Goal: Task Accomplishment & Management: Use online tool/utility

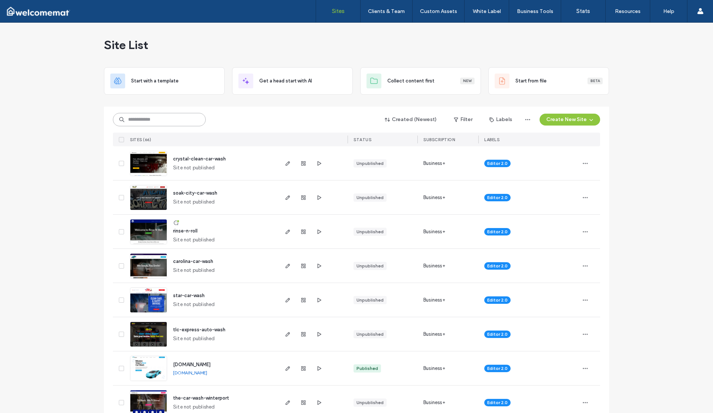
click at [133, 117] on input at bounding box center [159, 119] width 93 height 13
type input "****"
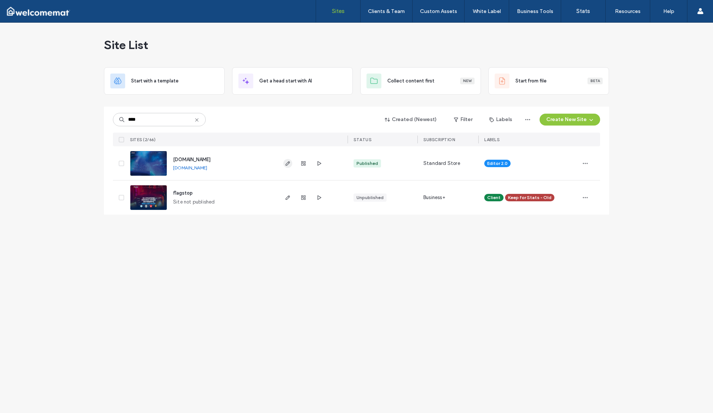
click at [288, 160] on icon "button" at bounding box center [288, 163] width 6 height 6
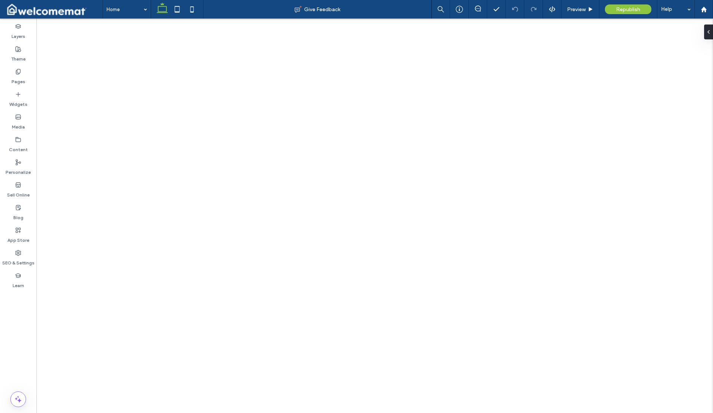
click at [19, 143] on label "Content" at bounding box center [18, 148] width 19 height 10
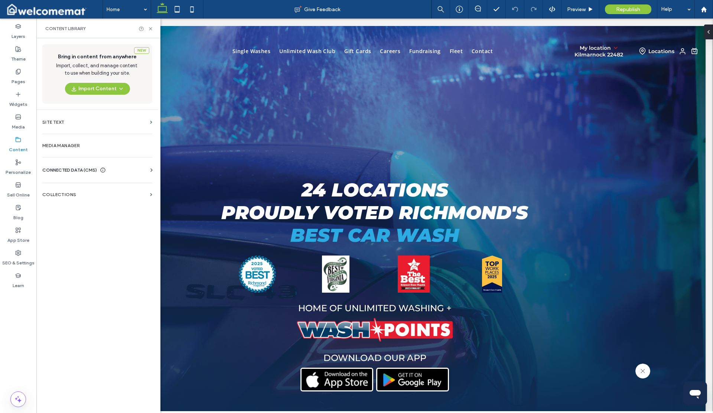
click at [76, 170] on span "CONNECTED DATA (CMS)" at bounding box center [69, 169] width 55 height 7
click at [91, 259] on section "Collections" at bounding box center [97, 262] width 122 height 17
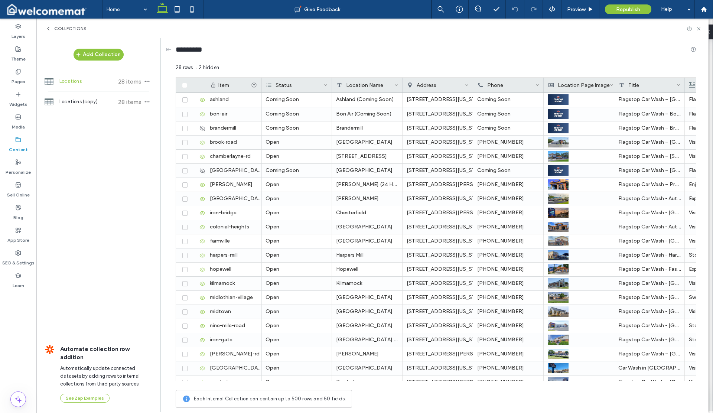
click at [78, 82] on span "Locations" at bounding box center [86, 81] width 55 height 7
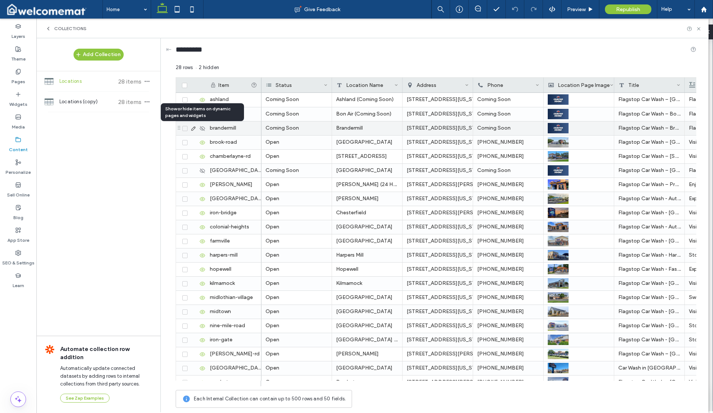
click at [204, 129] on icon at bounding box center [202, 129] width 6 height 6
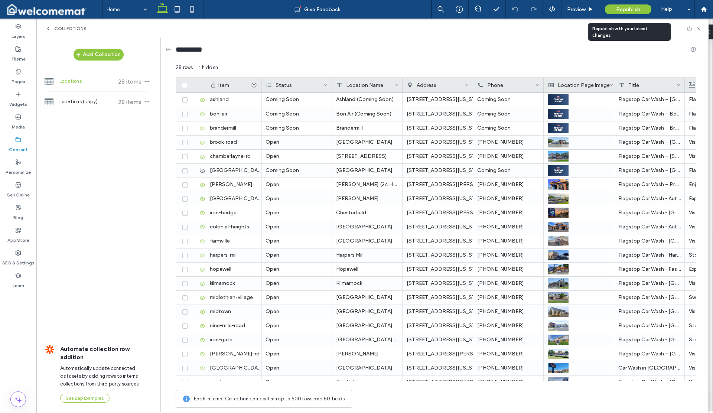
click at [632, 10] on span "Republish" at bounding box center [628, 9] width 24 height 6
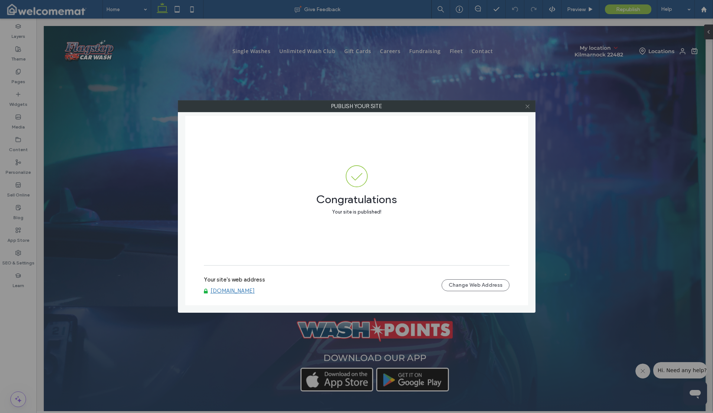
click at [527, 109] on icon at bounding box center [528, 107] width 6 height 6
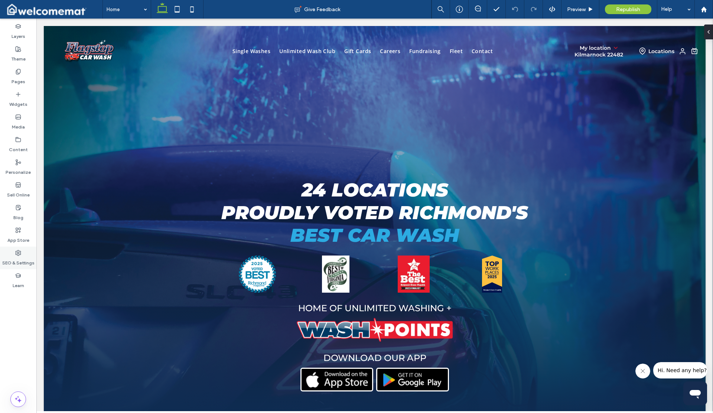
click at [15, 255] on icon at bounding box center [18, 253] width 6 height 6
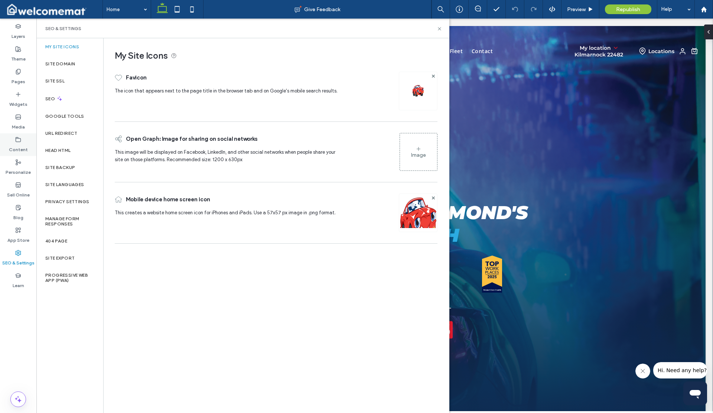
click at [12, 152] on label "Content" at bounding box center [18, 148] width 19 height 10
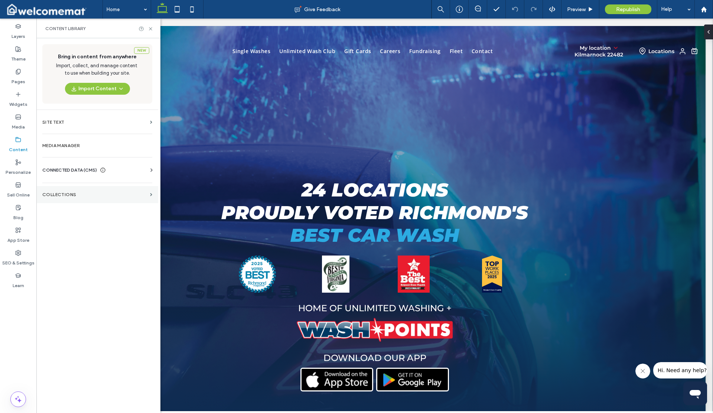
click at [69, 193] on label "Collections" at bounding box center [94, 194] width 105 height 5
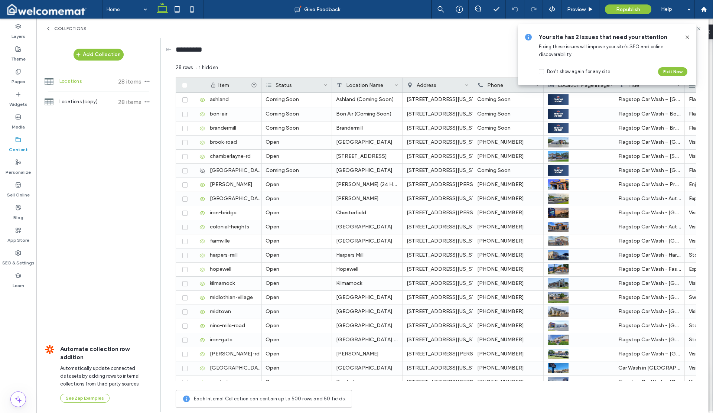
click at [688, 35] on icon at bounding box center [688, 37] width 6 height 6
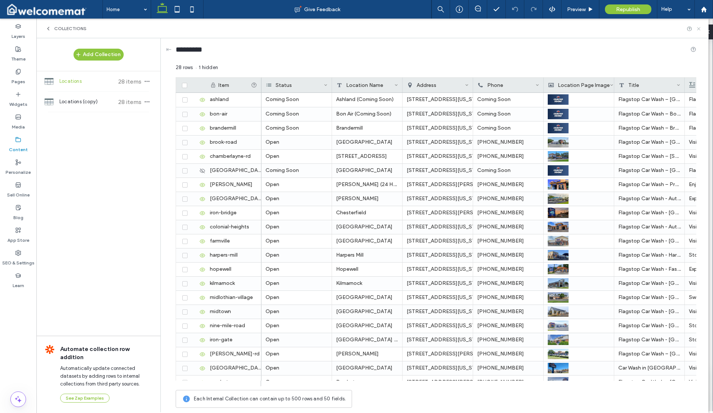
click at [698, 29] on use at bounding box center [698, 28] width 3 height 3
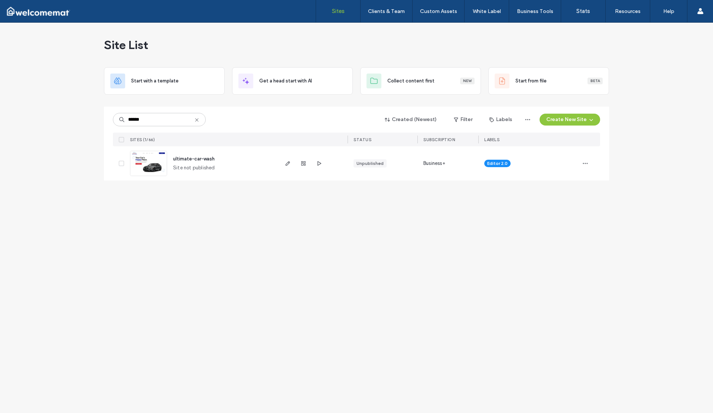
type input "******"
click at [199, 120] on icon at bounding box center [197, 120] width 6 height 6
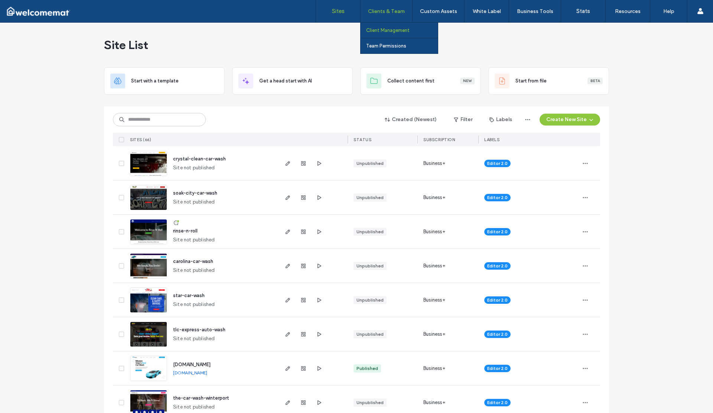
click at [386, 27] on label "Client Management" at bounding box center [387, 30] width 43 height 6
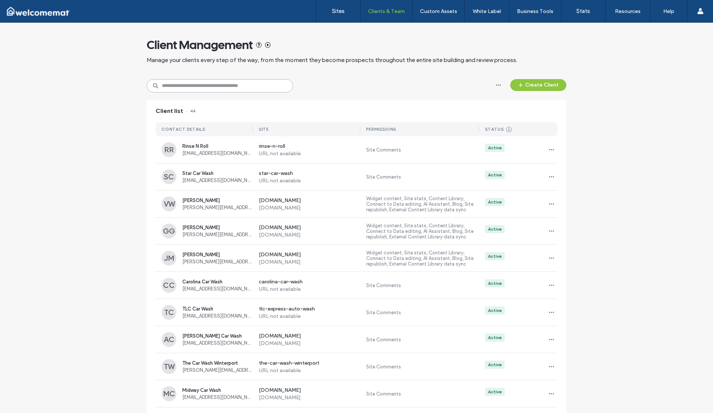
click at [247, 90] on input at bounding box center [220, 85] width 146 height 13
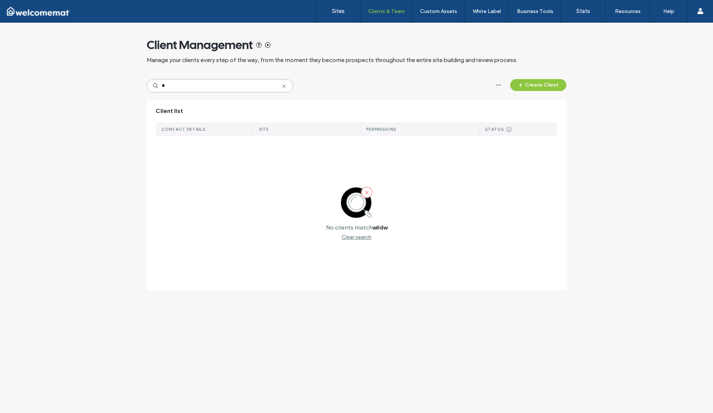
type input "*"
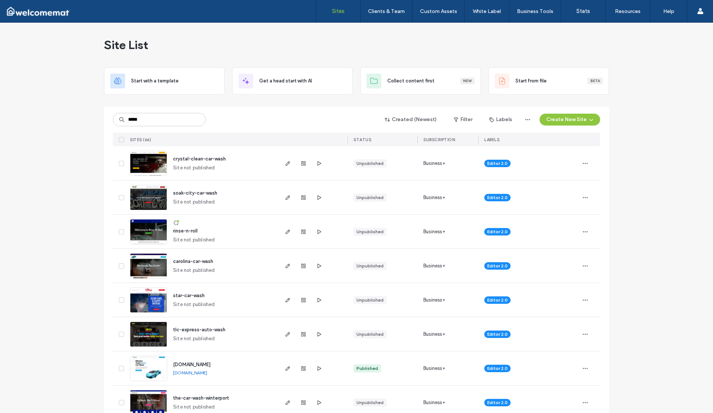
type input "*****"
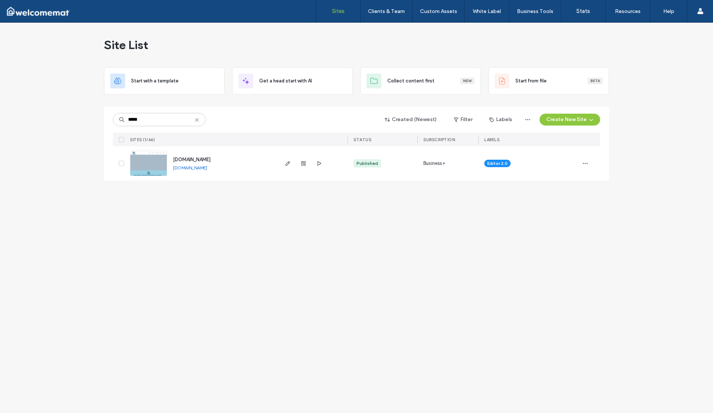
click at [197, 168] on link "[DOMAIN_NAME]" at bounding box center [190, 168] width 34 height 6
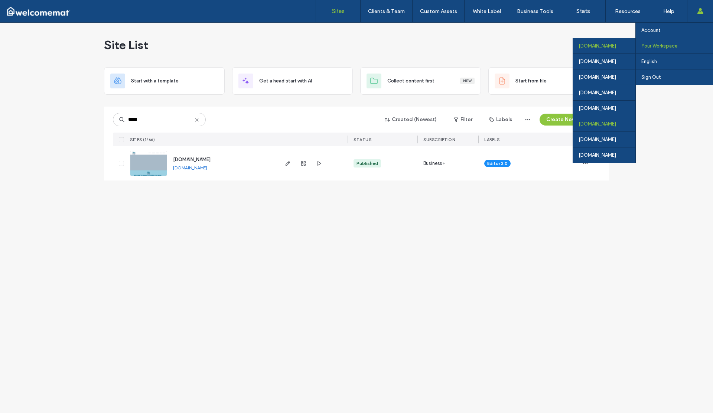
click at [574, 121] on div "[DOMAIN_NAME]" at bounding box center [604, 124] width 62 height 16
